Goal: Find specific page/section: Find specific page/section

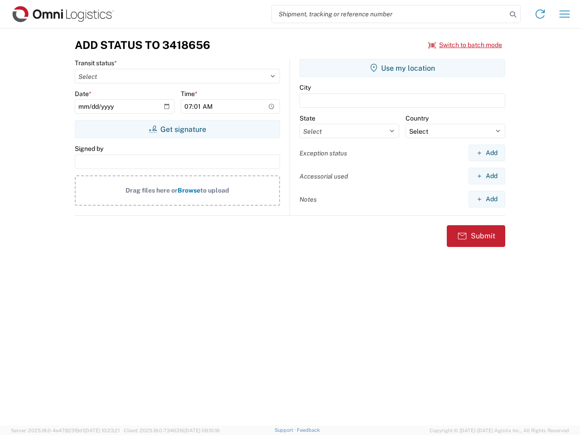
click at [389, 14] on input "search" at bounding box center [389, 13] width 235 height 17
click at [513, 14] on icon at bounding box center [512, 14] width 13 height 13
click at [540, 14] on icon at bounding box center [540, 14] width 14 height 14
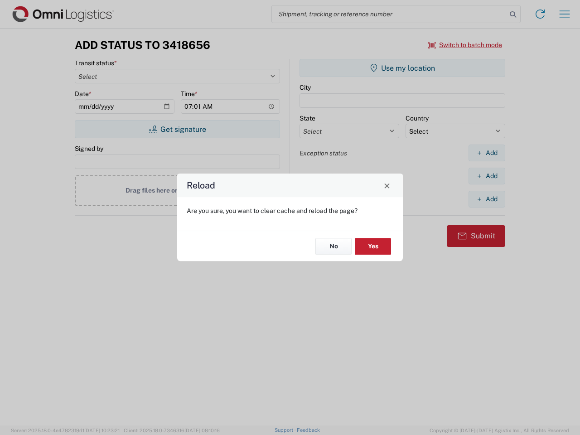
click at [564, 14] on div "Reload Are you sure, you want to clear cache and reload the page? No Yes" at bounding box center [290, 217] width 580 height 435
click at [465, 45] on div "Reload Are you sure, you want to clear cache and reload the page? No Yes" at bounding box center [290, 217] width 580 height 435
click at [177, 129] on div "Reload Are you sure, you want to clear cache and reload the page? No Yes" at bounding box center [290, 217] width 580 height 435
click at [402, 68] on div "Reload Are you sure, you want to clear cache and reload the page? No Yes" at bounding box center [290, 217] width 580 height 435
click at [486, 153] on div "Reload Are you sure, you want to clear cache and reload the page? No Yes" at bounding box center [290, 217] width 580 height 435
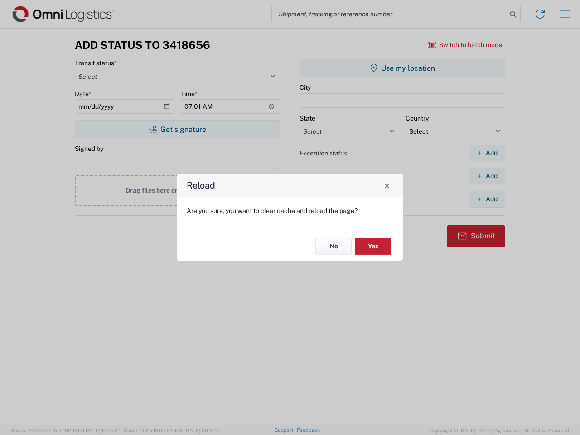
click at [486, 176] on div "Reload Are you sure, you want to clear cache and reload the page? No Yes" at bounding box center [290, 217] width 580 height 435
click at [486, 199] on div "Reload Are you sure, you want to clear cache and reload the page? No Yes" at bounding box center [290, 217] width 580 height 435
